Goal: Check status: Check status

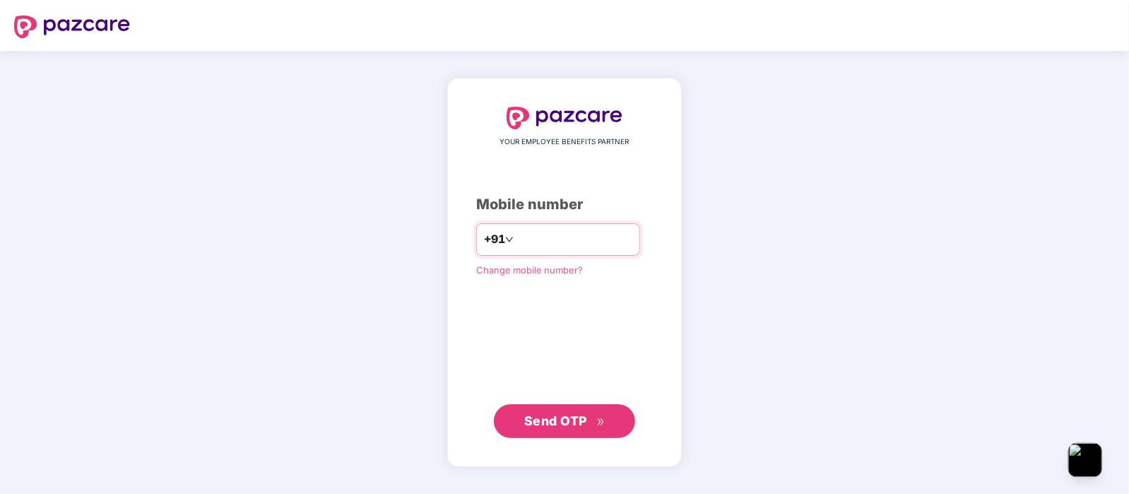
type input "**********"
click at [575, 416] on span "Send OTP" at bounding box center [555, 420] width 63 height 15
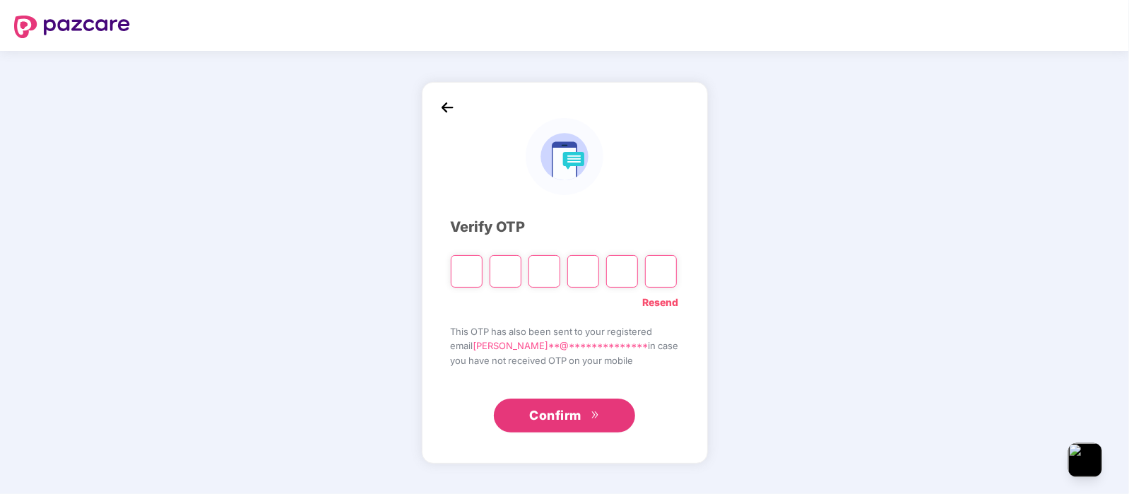
type input "*"
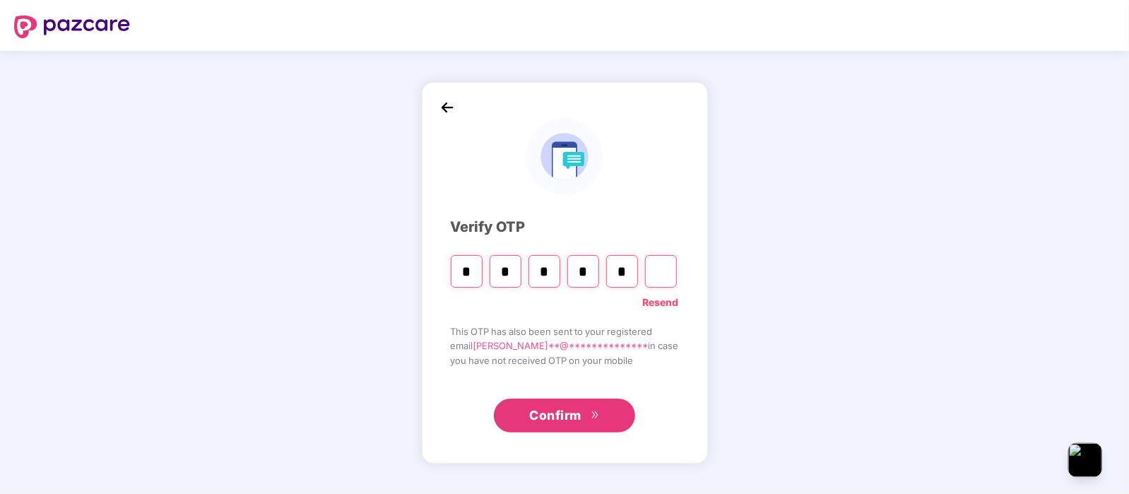
type input "*"
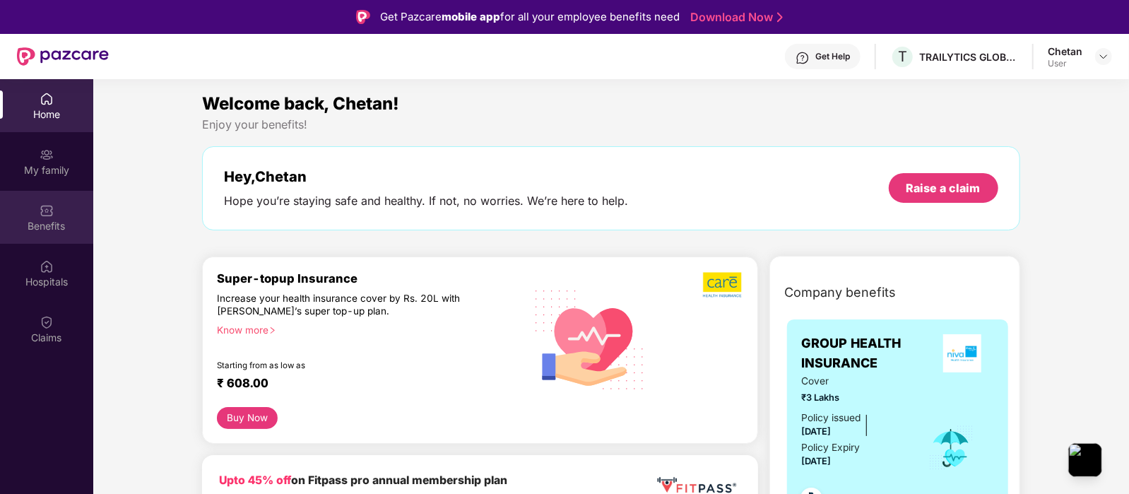
click at [50, 220] on div "Benefits" at bounding box center [46, 226] width 93 height 14
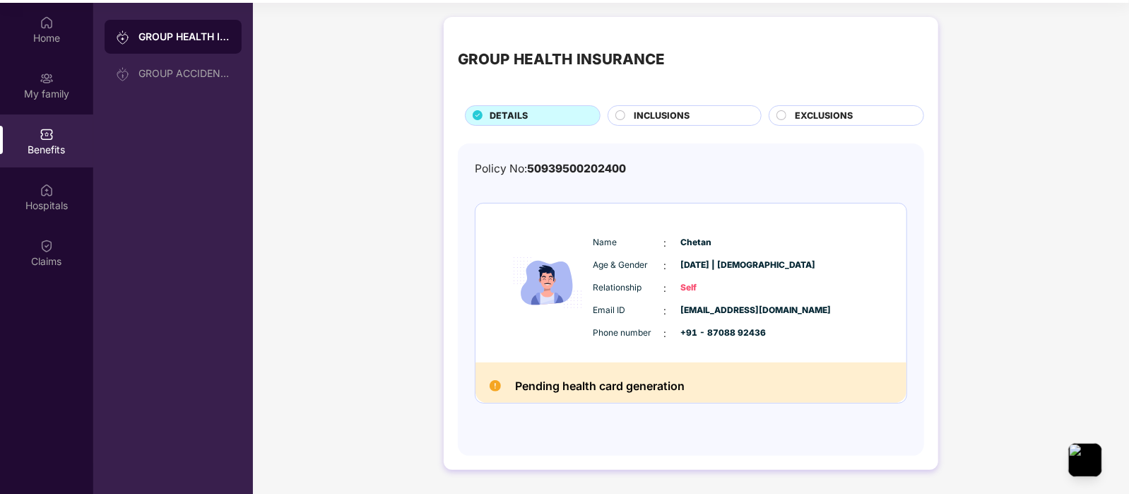
scroll to position [78, 0]
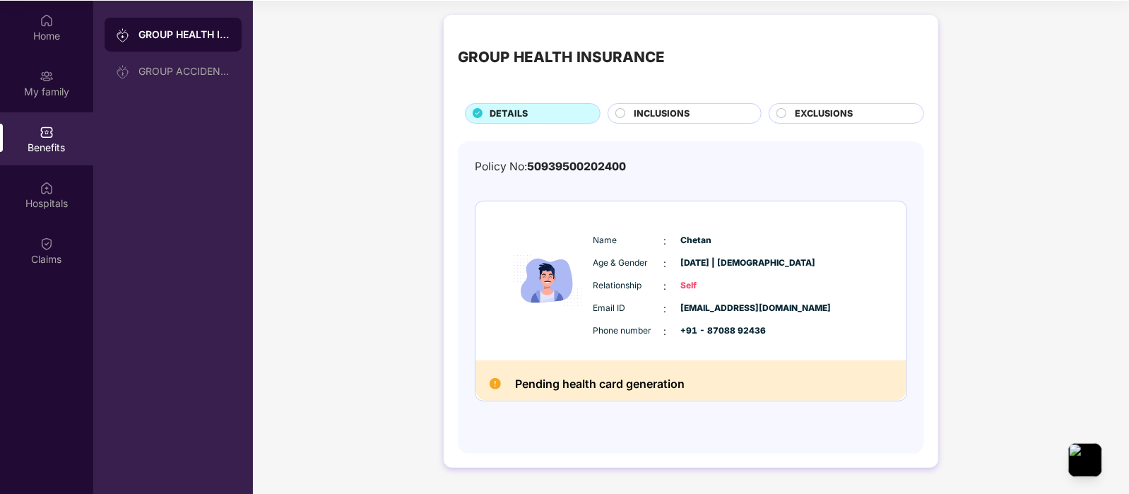
click at [693, 282] on span "Self" at bounding box center [716, 285] width 71 height 13
click at [489, 378] on img at bounding box center [494, 383] width 11 height 11
click at [541, 394] on div "Pending health card generation" at bounding box center [690, 380] width 431 height 40
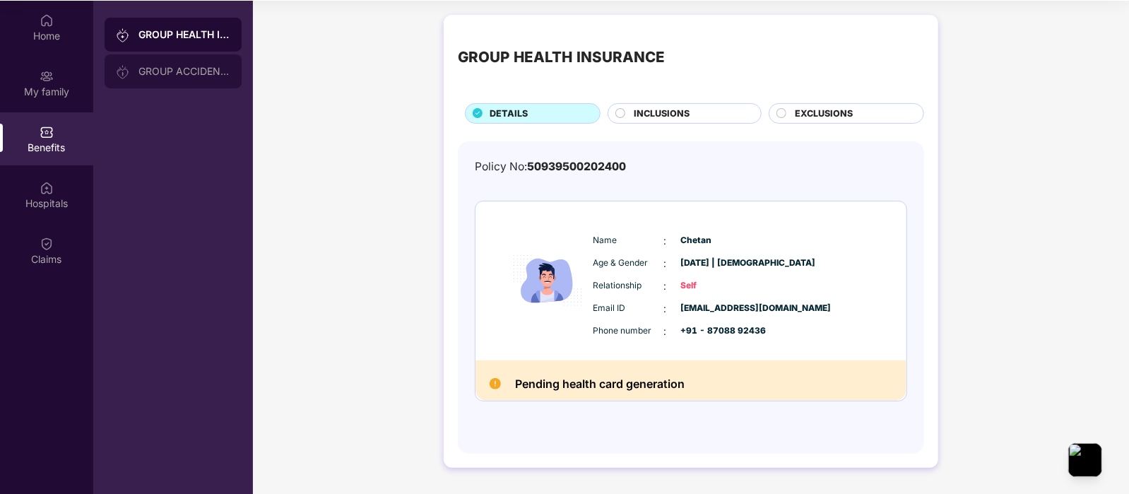
click at [172, 67] on div "GROUP ACCIDENTAL INSURANCE" at bounding box center [184, 71] width 92 height 11
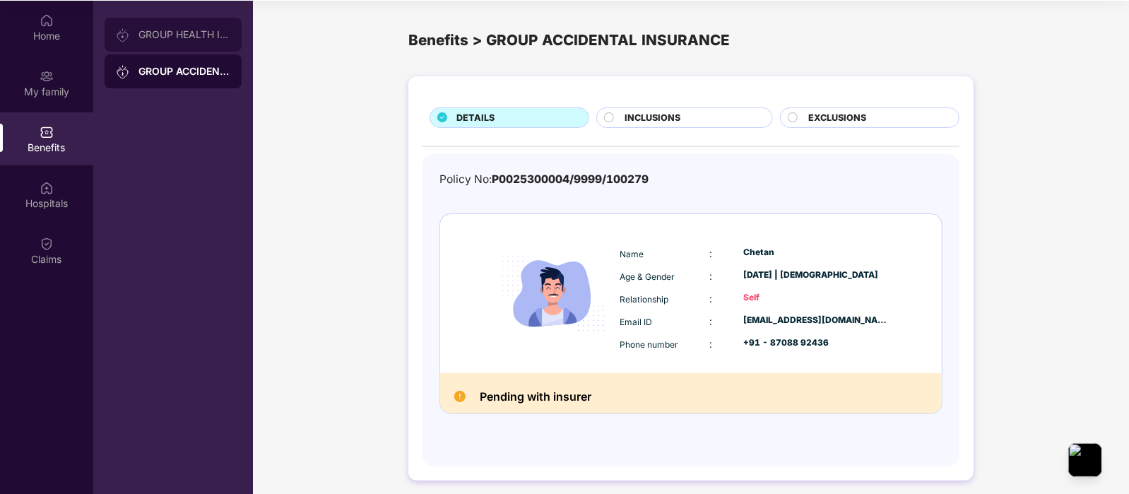
click at [184, 33] on div "GROUP HEALTH INSURANCE" at bounding box center [184, 34] width 92 height 11
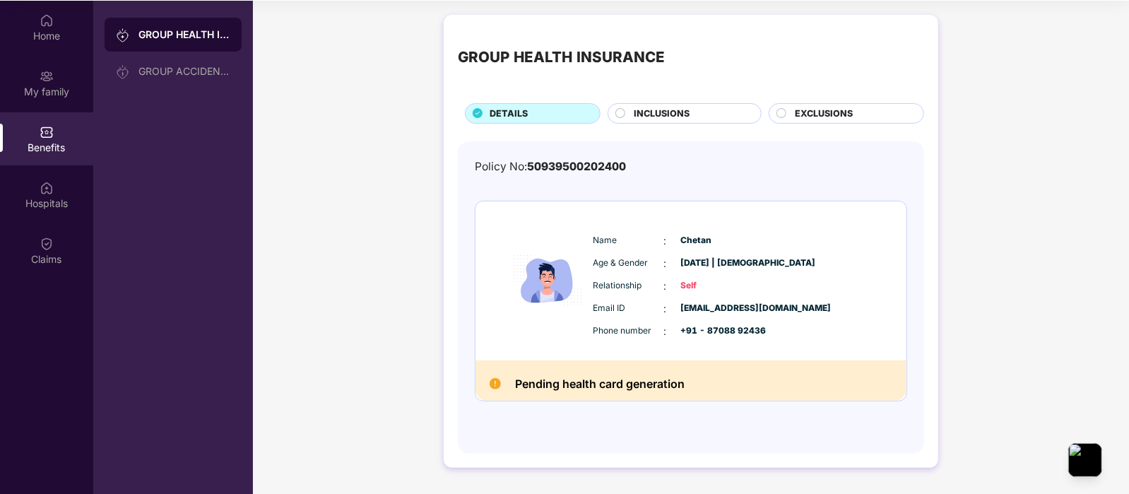
click at [547, 281] on img at bounding box center [547, 280] width 85 height 127
drag, startPoint x: 547, startPoint y: 281, endPoint x: 520, endPoint y: 285, distance: 27.9
click at [520, 285] on img at bounding box center [547, 280] width 85 height 127
click at [59, 179] on div "Hospitals" at bounding box center [46, 194] width 93 height 53
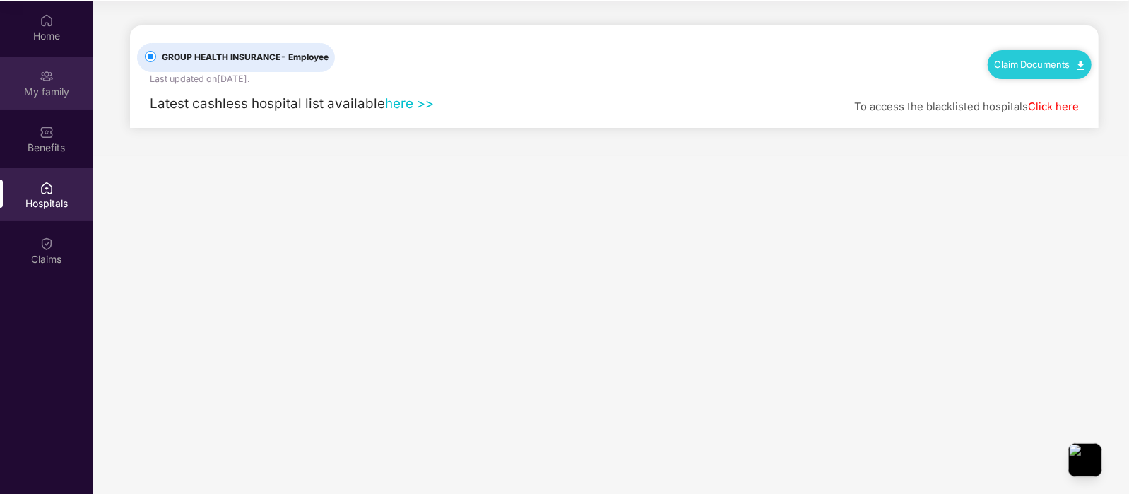
click at [46, 78] on img at bounding box center [47, 76] width 14 height 14
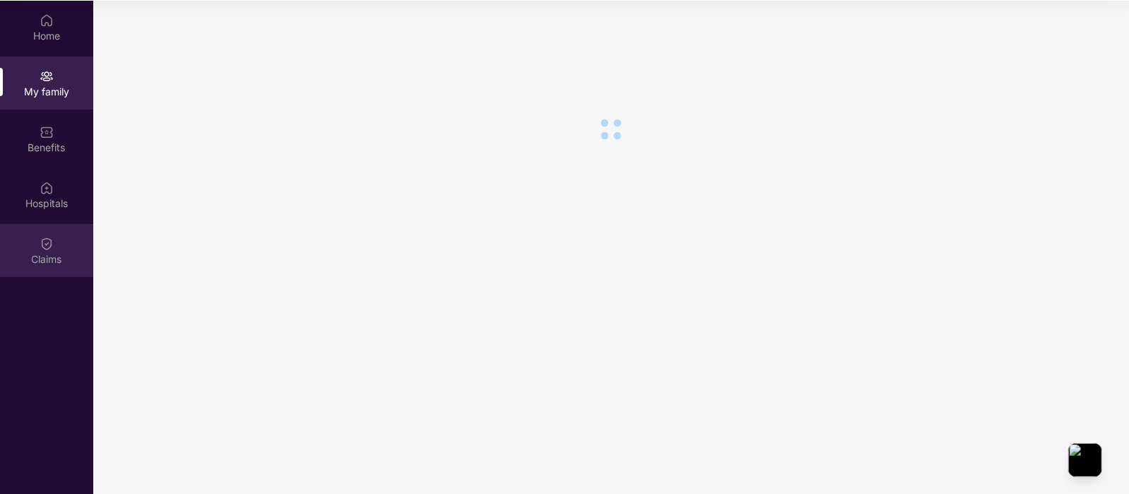
click at [47, 241] on img at bounding box center [47, 244] width 14 height 14
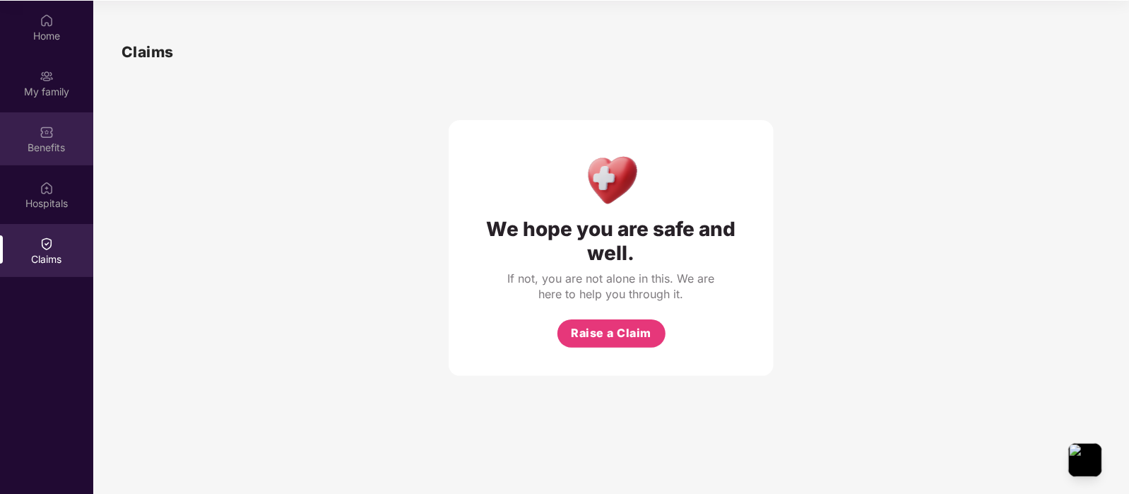
click at [49, 125] on img at bounding box center [47, 132] width 14 height 14
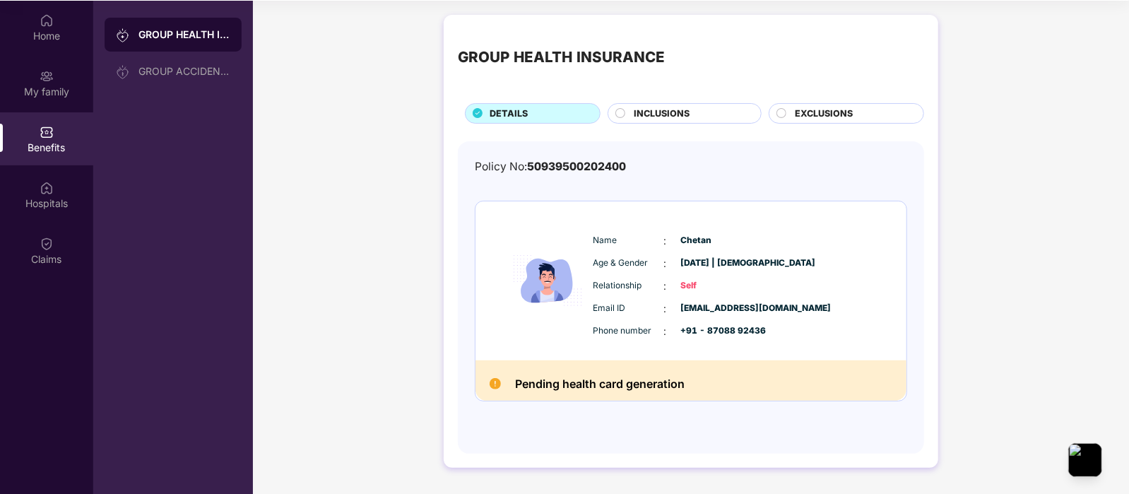
click at [660, 114] on span "INCLUSIONS" at bounding box center [662, 114] width 56 height 14
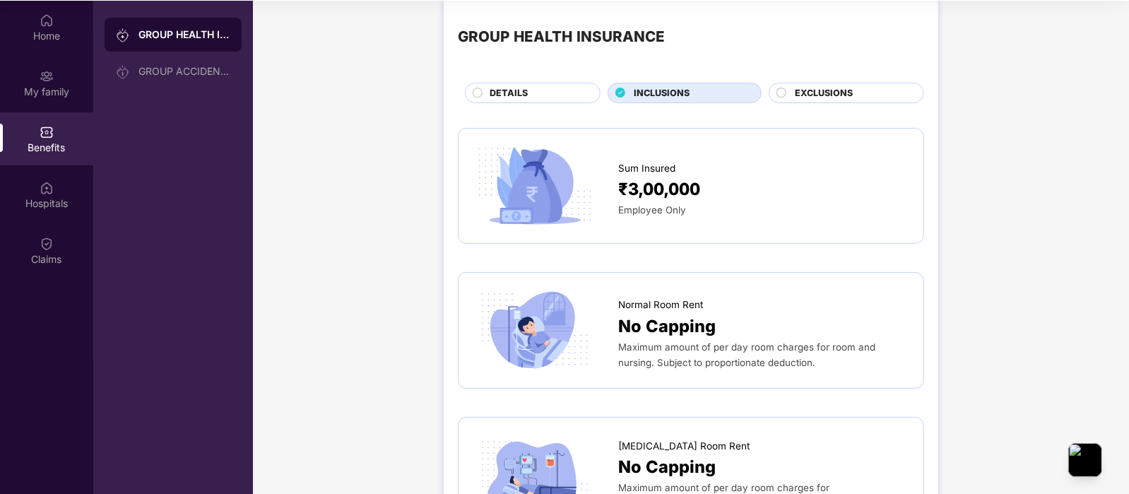
scroll to position [0, 0]
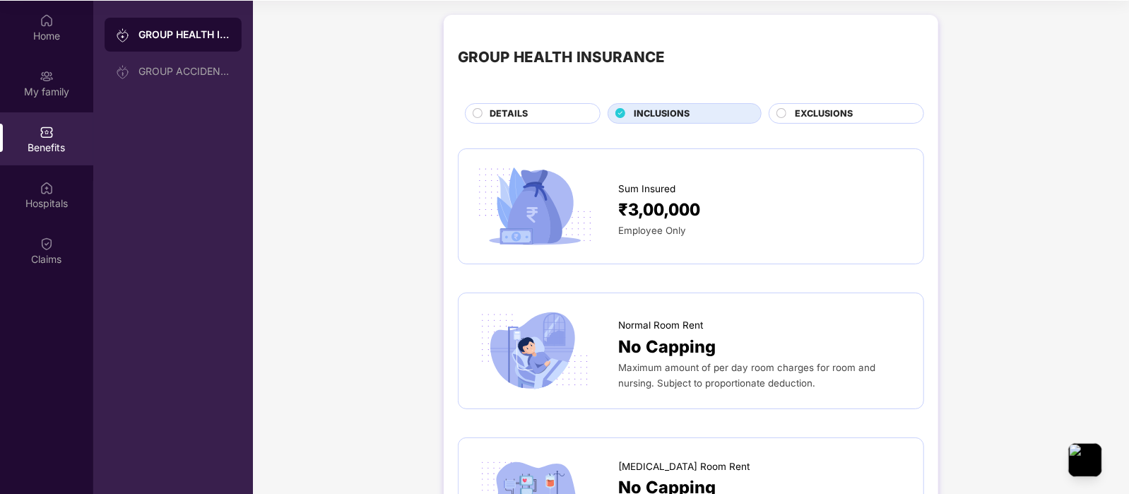
click at [841, 104] on div "EXCLUSIONS" at bounding box center [845, 113] width 155 height 20
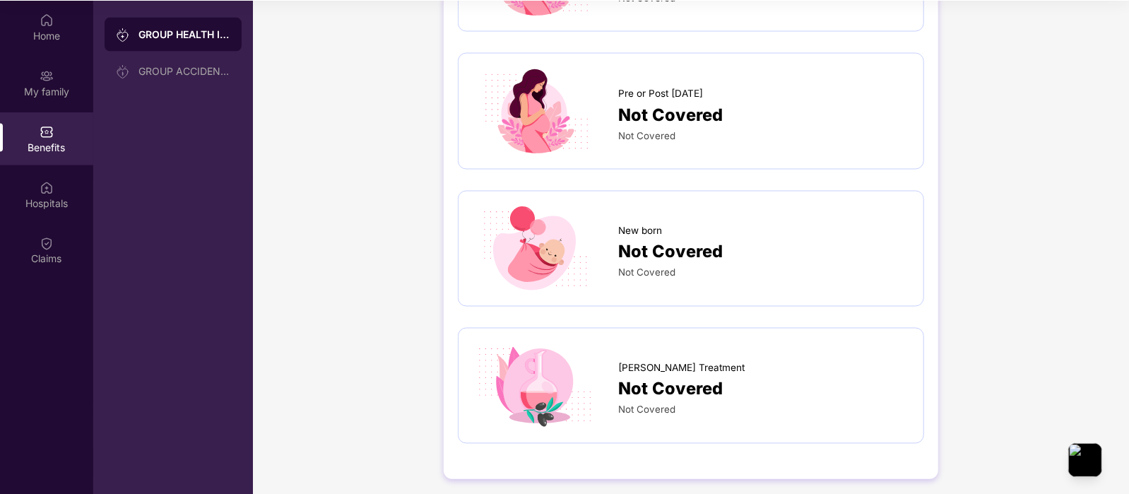
scroll to position [1479, 0]
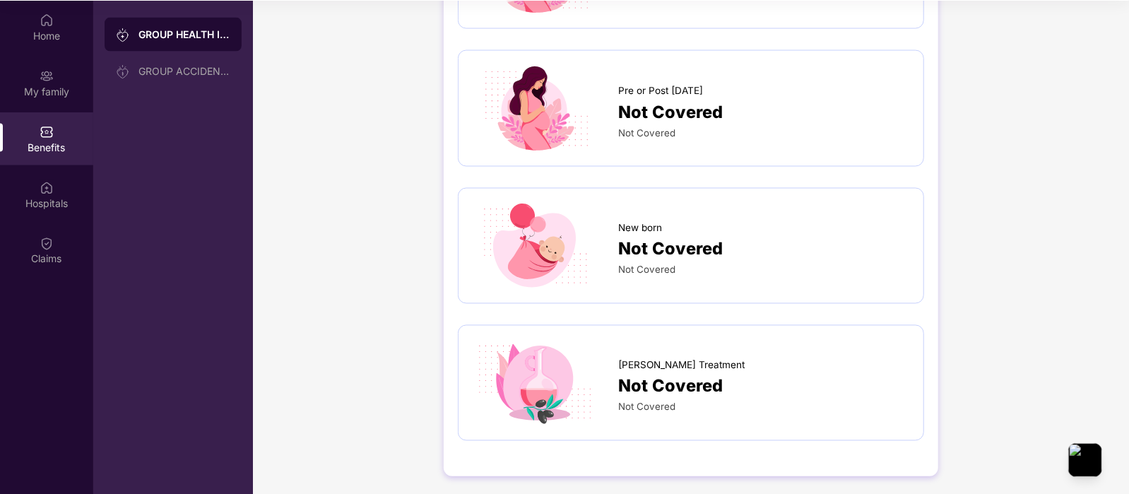
click at [614, 389] on div at bounding box center [545, 383] width 145 height 86
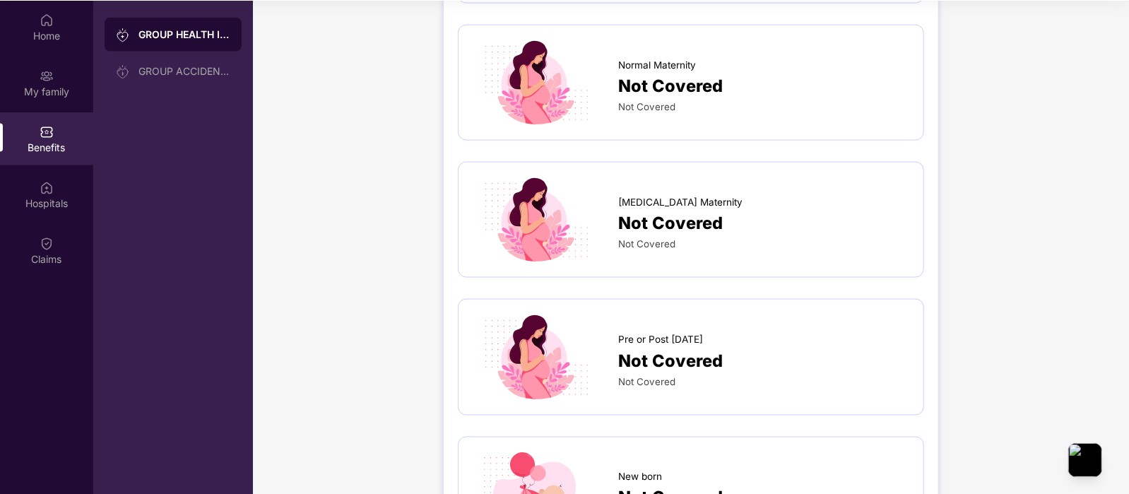
scroll to position [1202, 0]
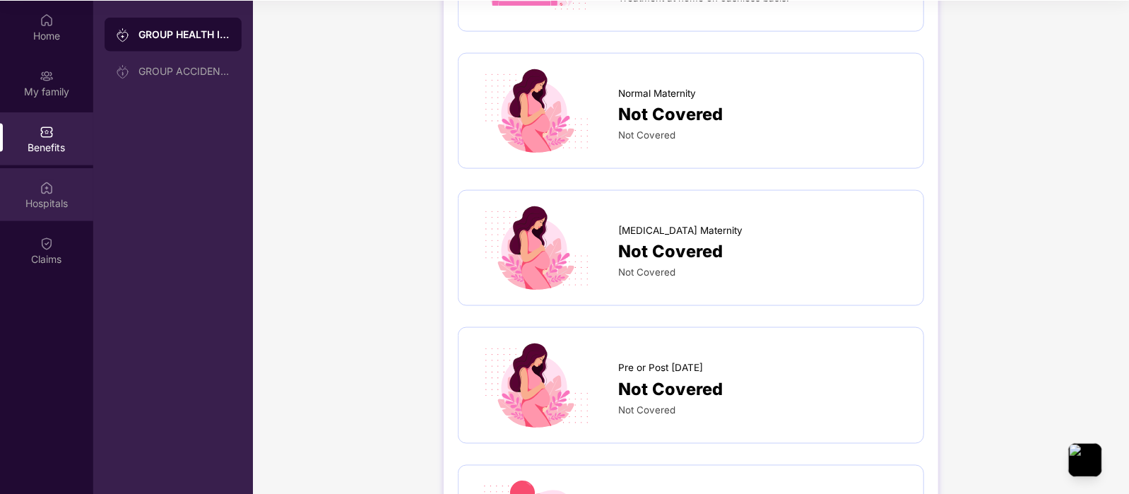
click at [53, 184] on img at bounding box center [47, 188] width 14 height 14
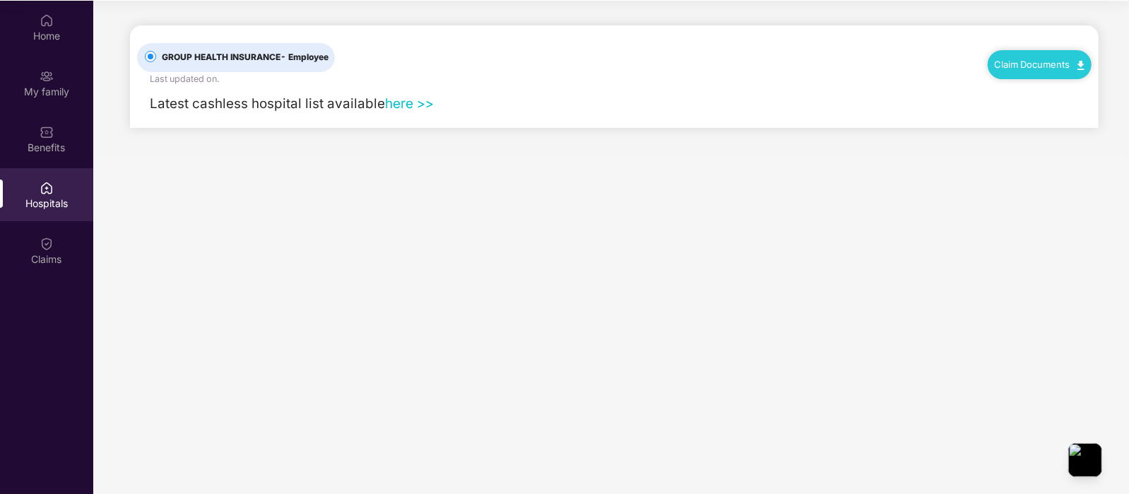
scroll to position [0, 0]
click at [396, 111] on div "Latest cashless hospital list available here >>" at bounding box center [285, 103] width 297 height 21
click at [402, 104] on link "here >>" at bounding box center [409, 103] width 49 height 16
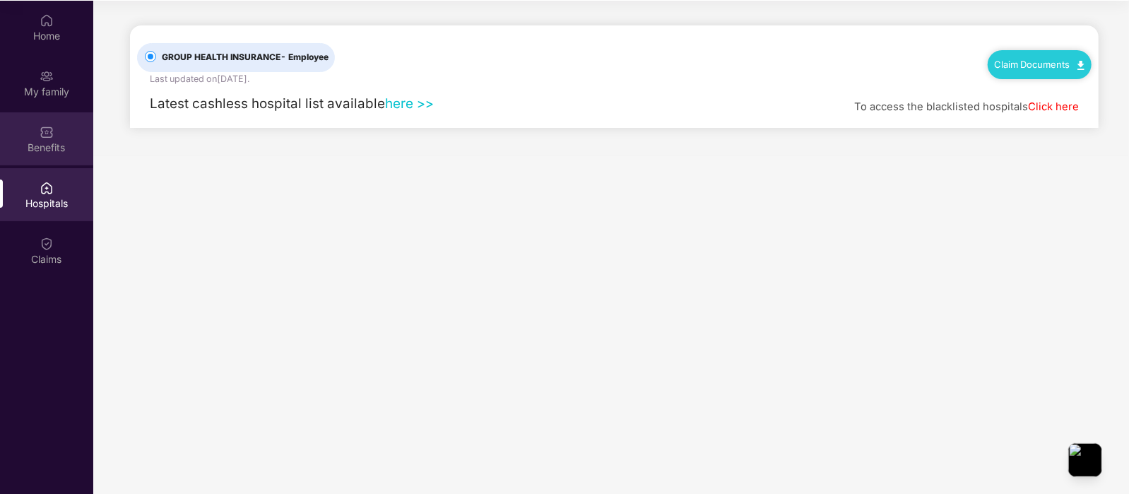
click at [52, 136] on img at bounding box center [47, 132] width 14 height 14
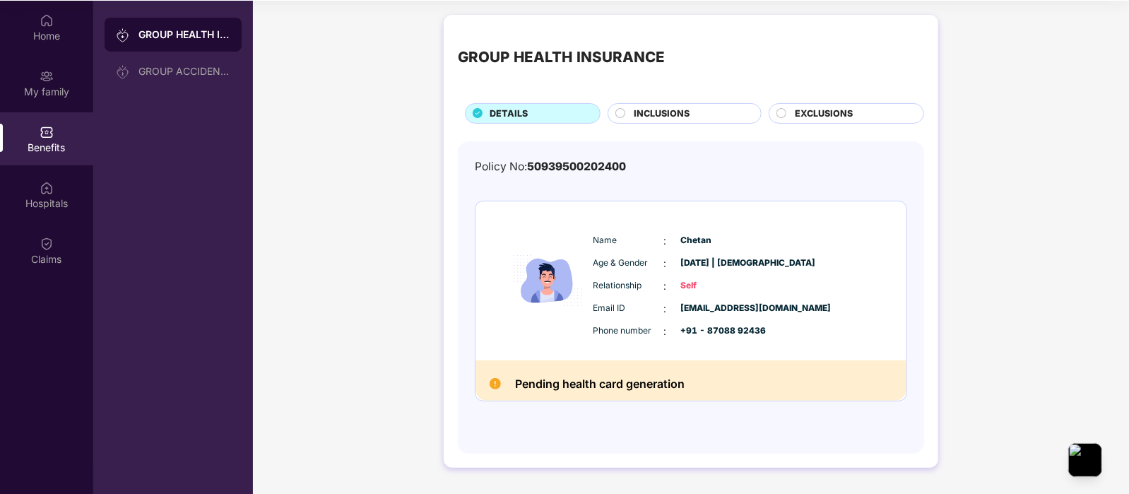
click at [531, 371] on div "Pending health card generation" at bounding box center [690, 380] width 431 height 40
click at [522, 356] on div at bounding box center [522, 356] width 0 height 0
click at [740, 436] on div "Policy No: 50939500202400 Name : [PERSON_NAME] Age & Gender : [DATE] | [DEMOGRA…" at bounding box center [691, 297] width 466 height 312
